Goal: Task Accomplishment & Management: Use online tool/utility

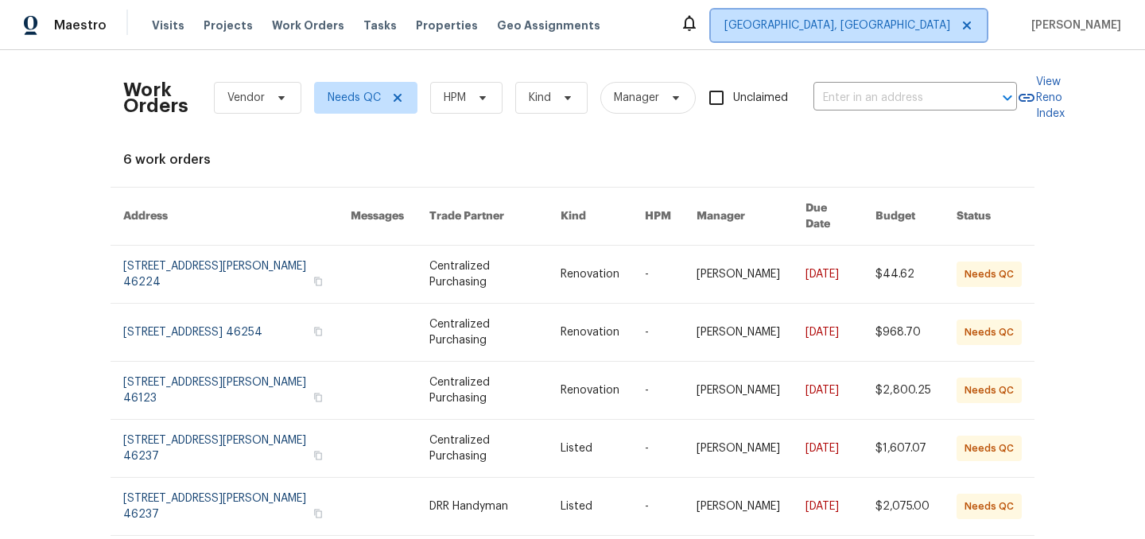
click at [912, 23] on span "Indianapolis, IN" at bounding box center [837, 25] width 226 height 16
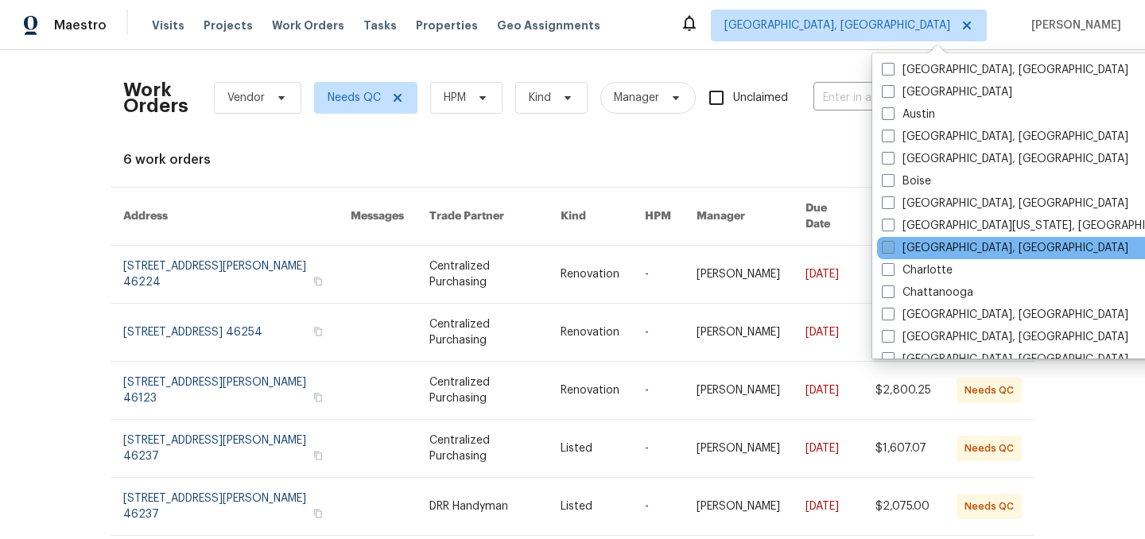
scroll to position [50, 0]
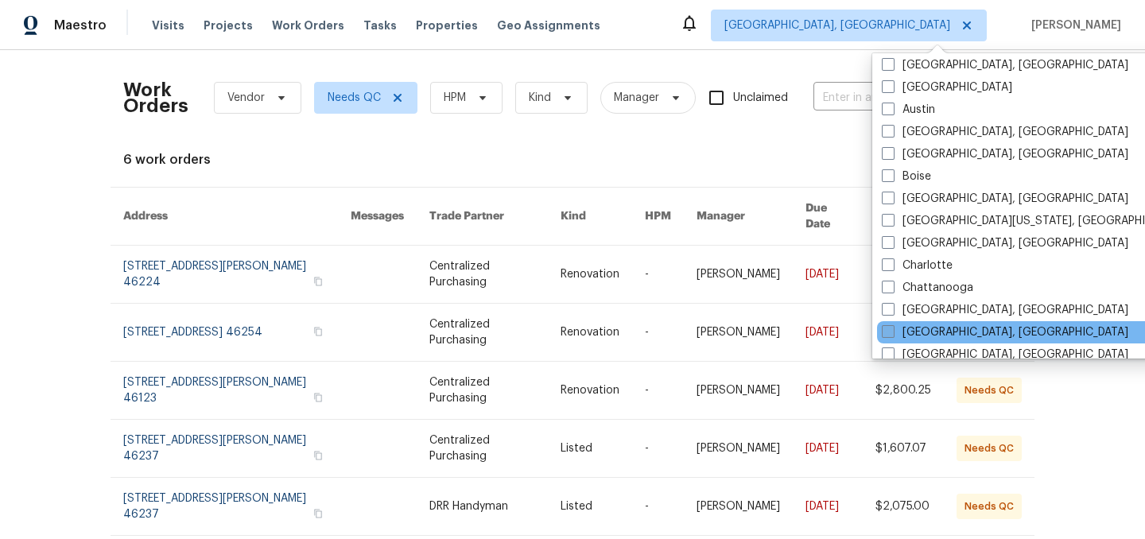
click at [895, 332] on label "[GEOGRAPHIC_DATA], [GEOGRAPHIC_DATA]" at bounding box center [1005, 332] width 246 height 16
click at [892, 332] on input "[GEOGRAPHIC_DATA], [GEOGRAPHIC_DATA]" at bounding box center [887, 329] width 10 height 10
checkbox input "true"
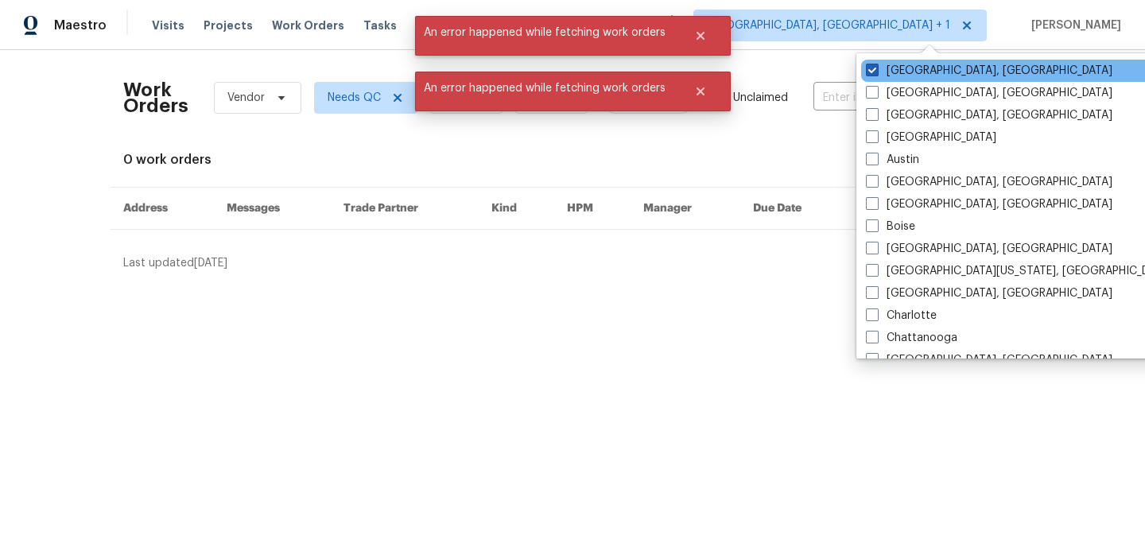
click at [872, 68] on span at bounding box center [872, 70] width 13 height 13
click at [872, 68] on input "[GEOGRAPHIC_DATA], [GEOGRAPHIC_DATA]" at bounding box center [871, 68] width 10 height 10
checkbox input "false"
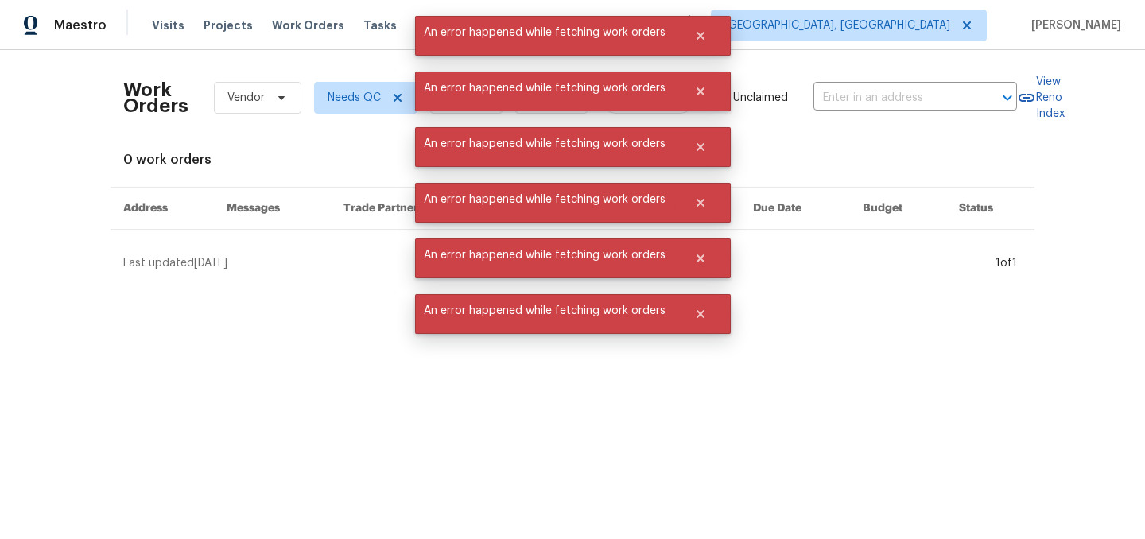
click at [363, 18] on div "Tasks" at bounding box center [379, 25] width 33 height 17
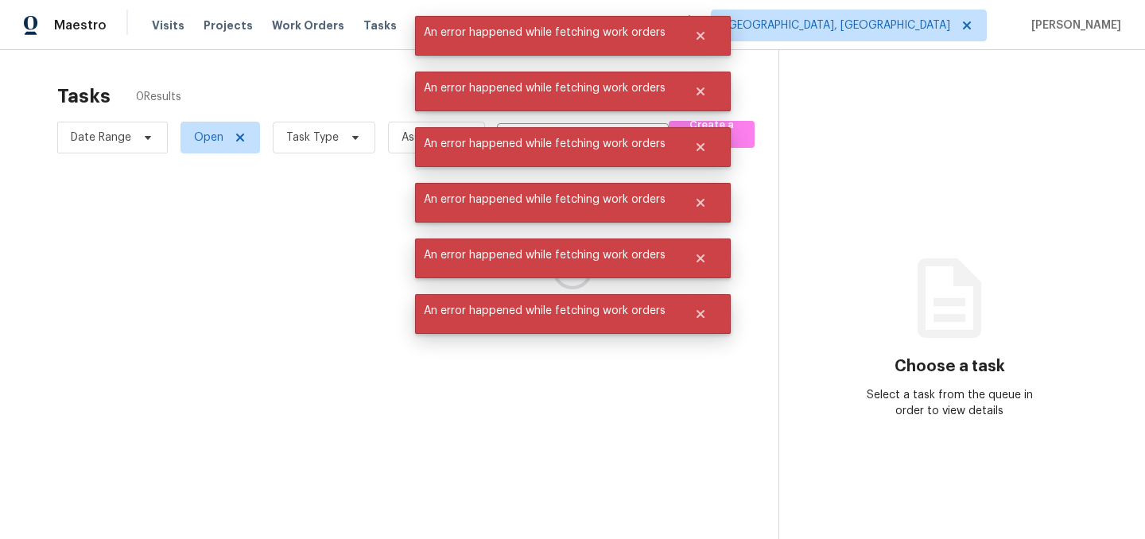
click at [355, 25] on div at bounding box center [572, 269] width 1145 height 539
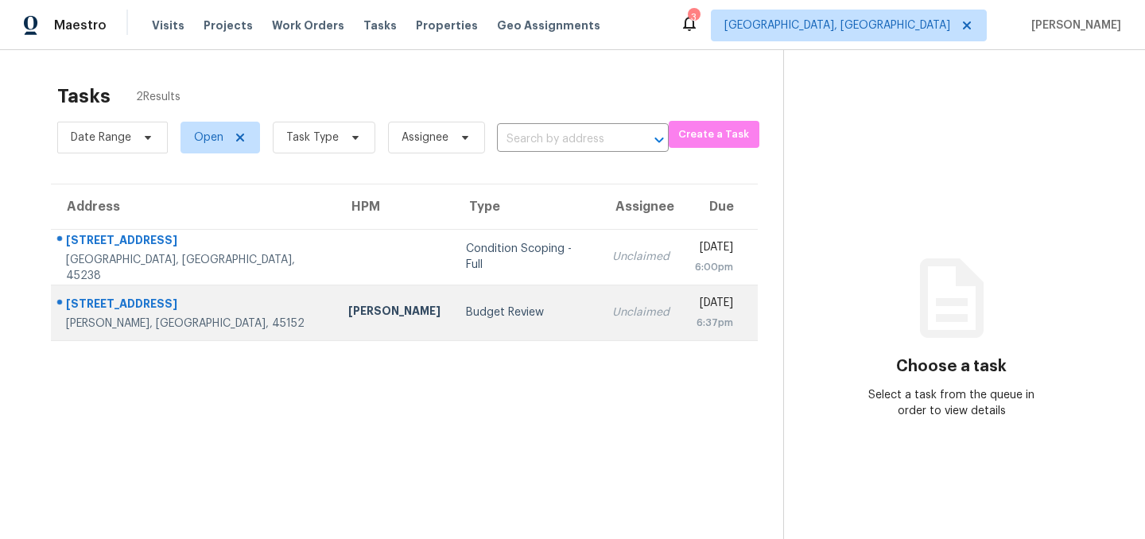
click at [466, 318] on div "Budget Review" at bounding box center [526, 313] width 121 height 16
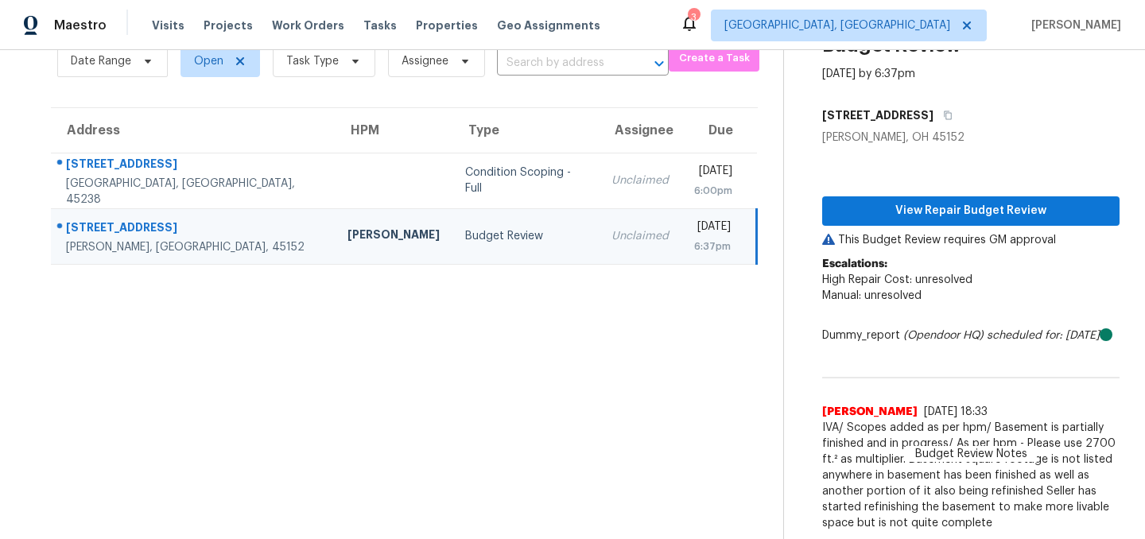
scroll to position [60, 0]
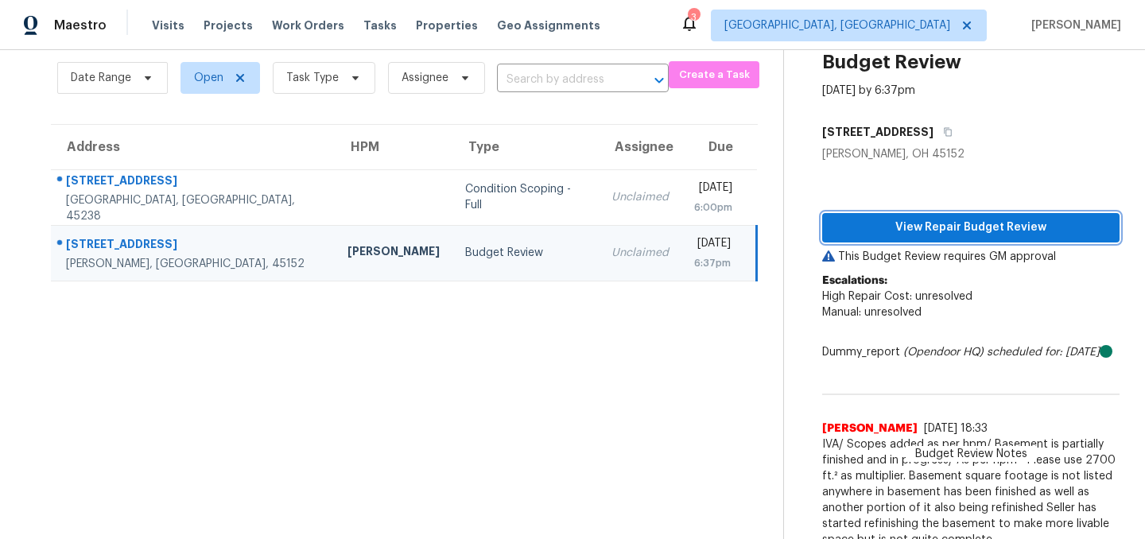
click at [968, 235] on span "View Repair Budget Review" at bounding box center [971, 228] width 272 height 20
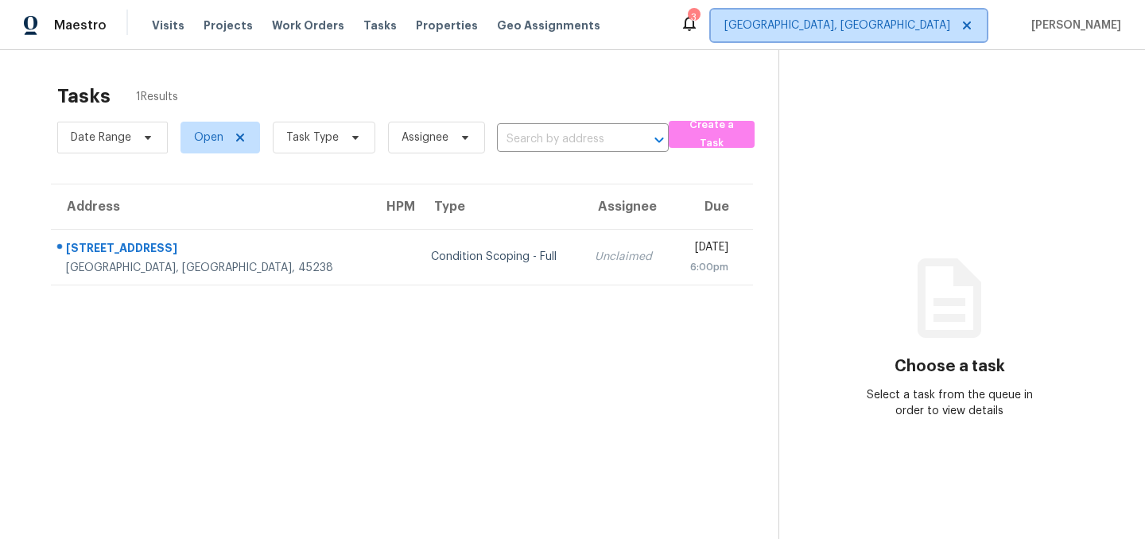
click at [924, 27] on span "[GEOGRAPHIC_DATA], [GEOGRAPHIC_DATA]" at bounding box center [837, 25] width 226 height 16
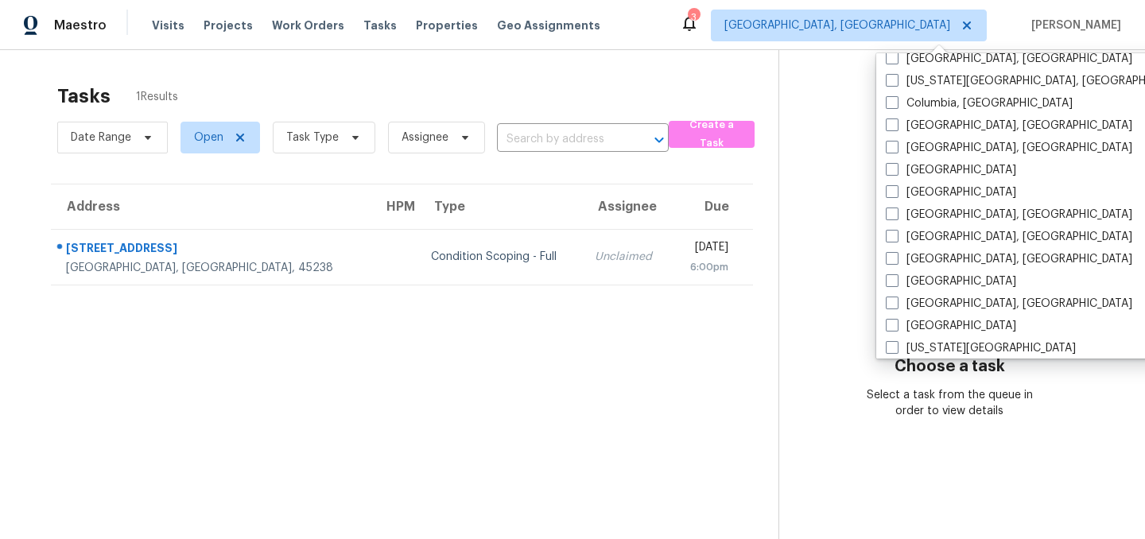
scroll to position [320, 0]
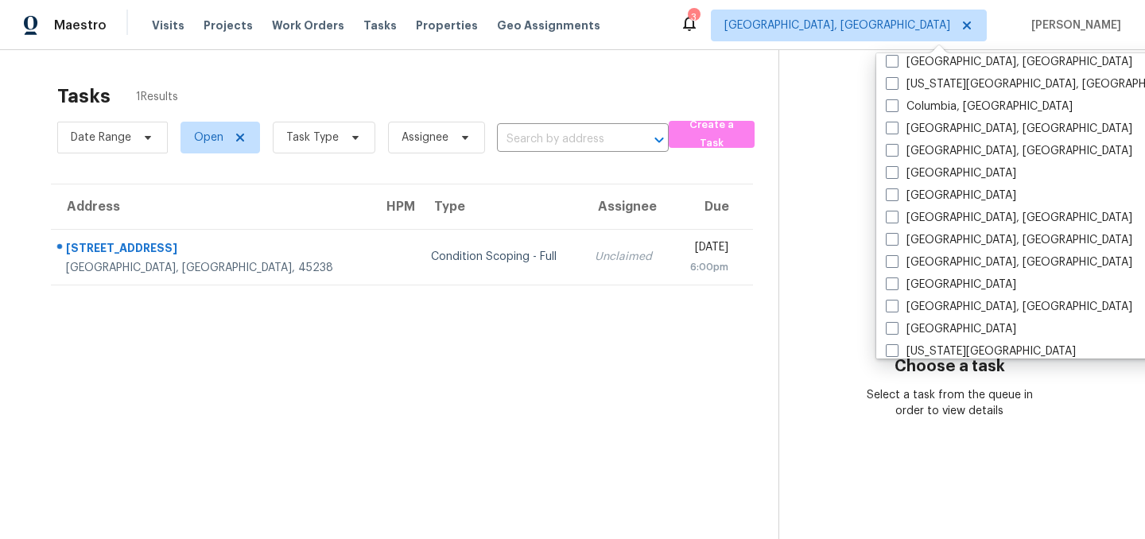
click at [922, 308] on label "[GEOGRAPHIC_DATA], [GEOGRAPHIC_DATA]" at bounding box center [1009, 307] width 246 height 16
click at [896, 308] on input "[GEOGRAPHIC_DATA], [GEOGRAPHIC_DATA]" at bounding box center [891, 304] width 10 height 10
checkbox input "true"
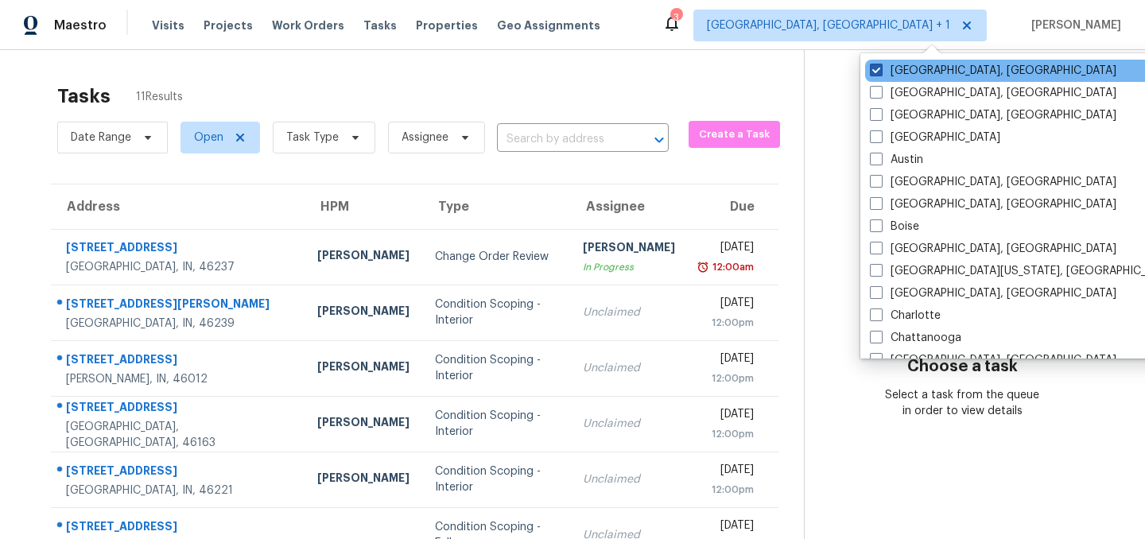
click at [878, 65] on span at bounding box center [876, 70] width 13 height 13
click at [878, 65] on input "[GEOGRAPHIC_DATA], [GEOGRAPHIC_DATA]" at bounding box center [875, 68] width 10 height 10
checkbox input "false"
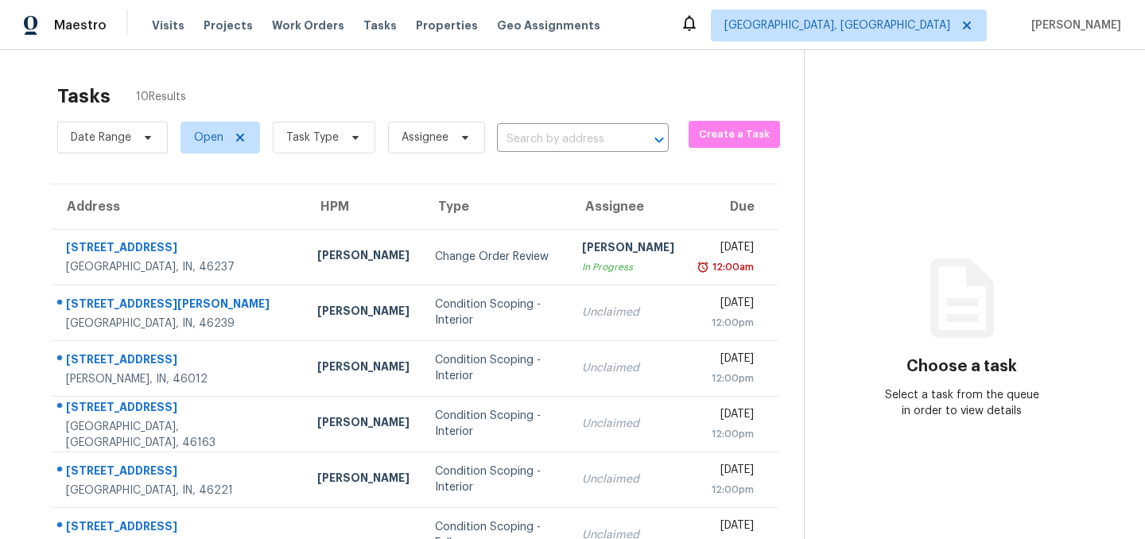
click at [386, 70] on div "Tasks 10 Results Date Range Open Task Type Assignee ​ Create a Task Address HPM…" at bounding box center [572, 424] width 1145 height 749
